Goal: Find contact information: Find contact information

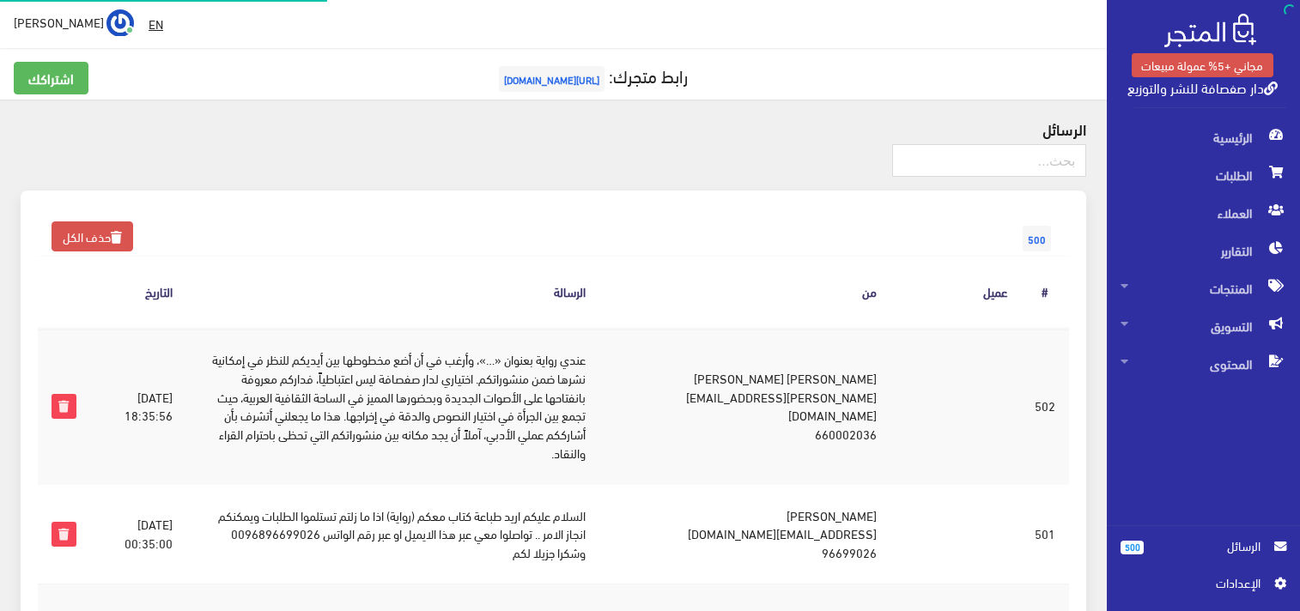
scroll to position [419, 0]
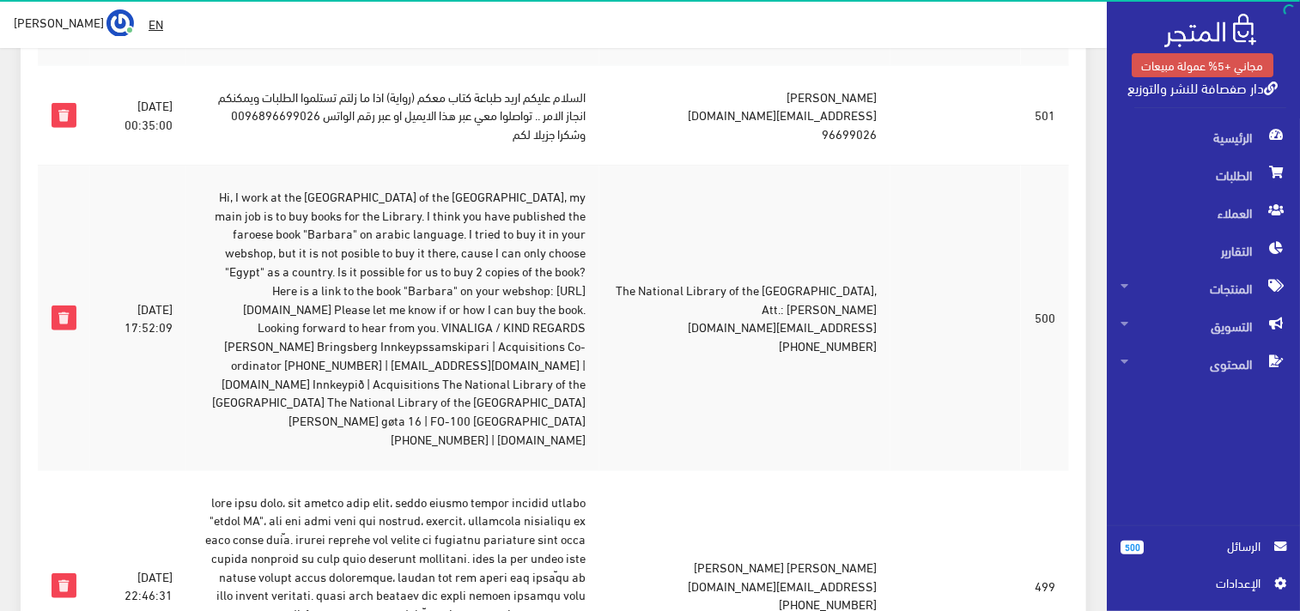
click at [845, 314] on td "The National Library of the [GEOGRAPHIC_DATA], Att.: [PERSON_NAME] [EMAIL_ADDRE…" at bounding box center [744, 318] width 291 height 306
copy td "[EMAIL_ADDRESS][DOMAIN_NAME]"
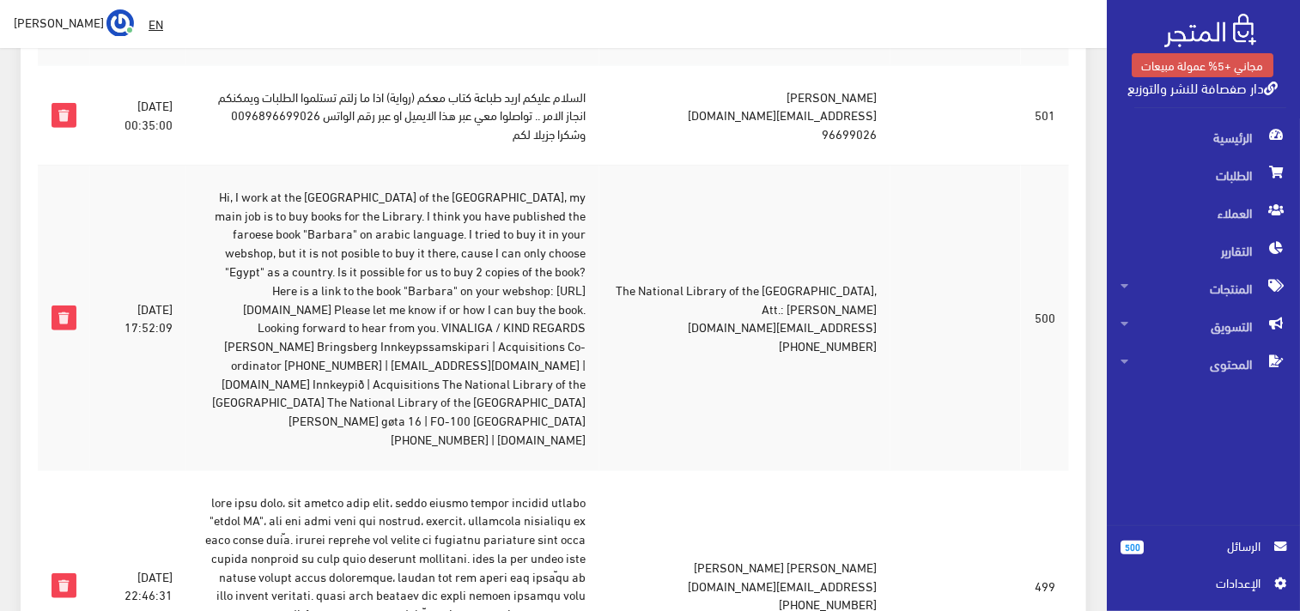
click at [556, 421] on td "Hi, I work at the [GEOGRAPHIC_DATA] of the [GEOGRAPHIC_DATA], my main job is to…" at bounding box center [392, 318] width 412 height 306
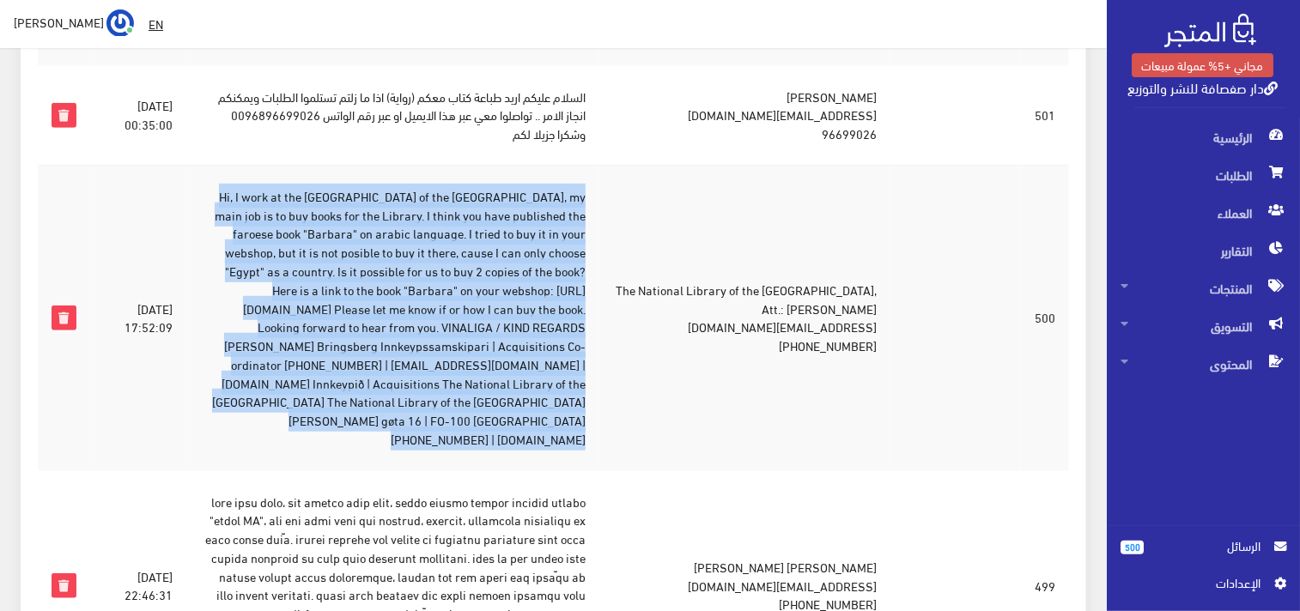
click at [556, 421] on td "Hi, I work at the [GEOGRAPHIC_DATA] of the [GEOGRAPHIC_DATA], my main job is to…" at bounding box center [392, 318] width 412 height 306
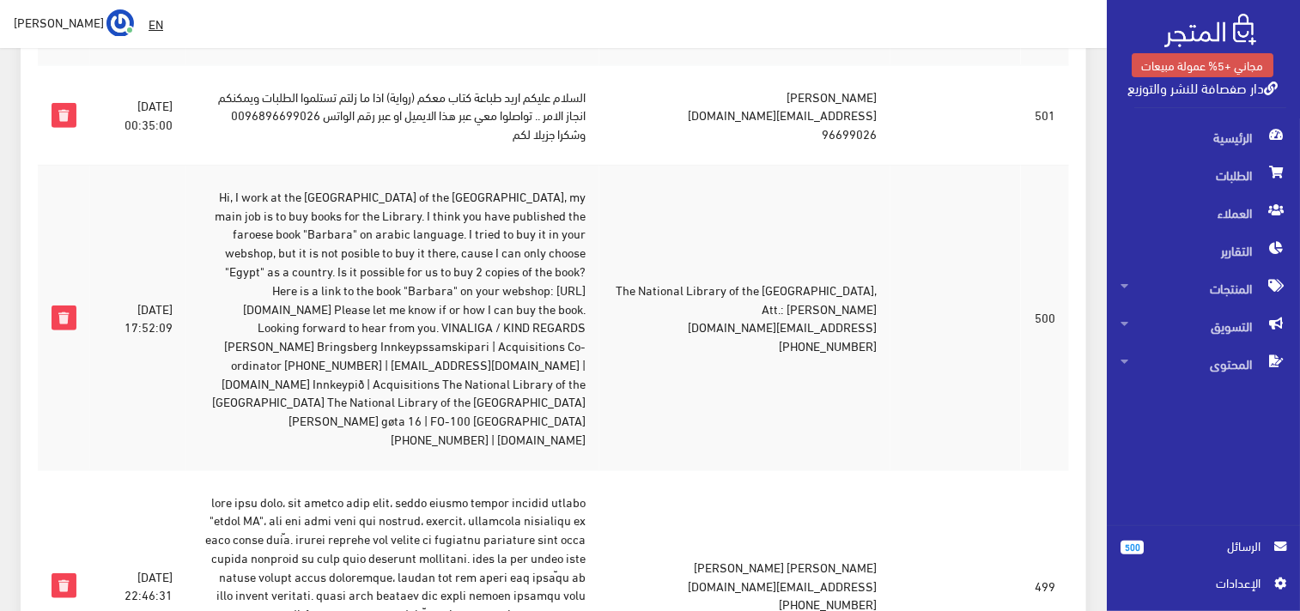
click at [623, 438] on td "The National Library of the [GEOGRAPHIC_DATA], Att.: [PERSON_NAME] [EMAIL_ADDRE…" at bounding box center [744, 318] width 291 height 306
drag, startPoint x: 618, startPoint y: 422, endPoint x: 503, endPoint y: 423, distance: 115.0
click at [503, 423] on td "Hi, I work at the [GEOGRAPHIC_DATA] of the [GEOGRAPHIC_DATA], my main job is to…" at bounding box center [392, 318] width 412 height 306
copy td "[DOMAIN_NAME]"
